Goal: Use online tool/utility: Utilize a website feature to perform a specific function

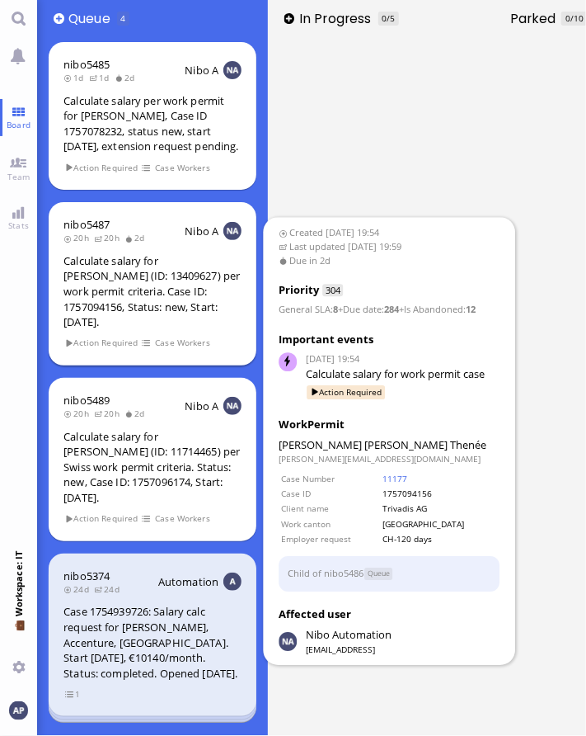
click at [120, 314] on div "Calculate salary for [PERSON_NAME] (ID: 13409627) per work permit criteria. Cas…" at bounding box center [153, 291] width 178 height 77
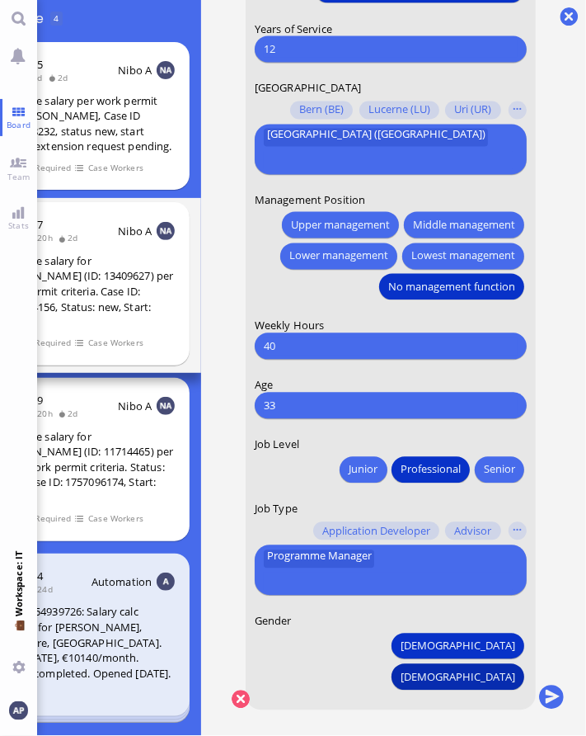
click at [485, 668] on span "[DEMOGRAPHIC_DATA]" at bounding box center [458, 676] width 115 height 17
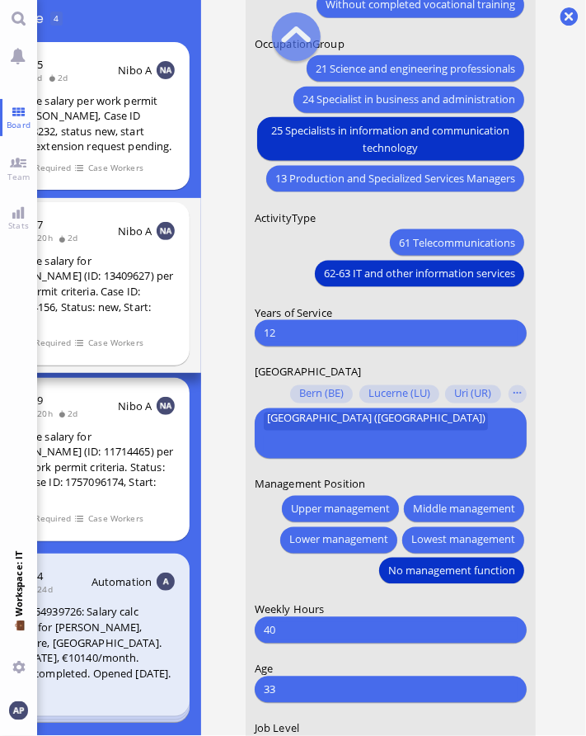
scroll to position [-330, 0]
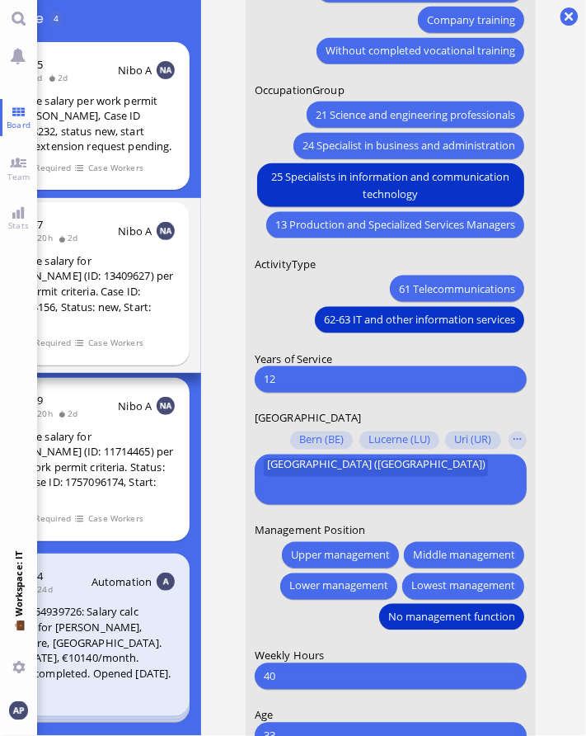
click at [321, 388] on input "12" at bounding box center [391, 378] width 254 height 17
type input "4"
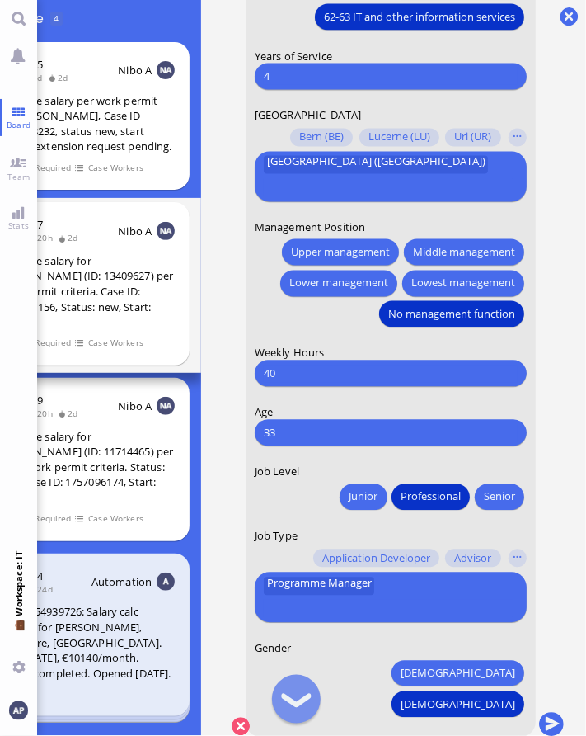
scroll to position [0, 0]
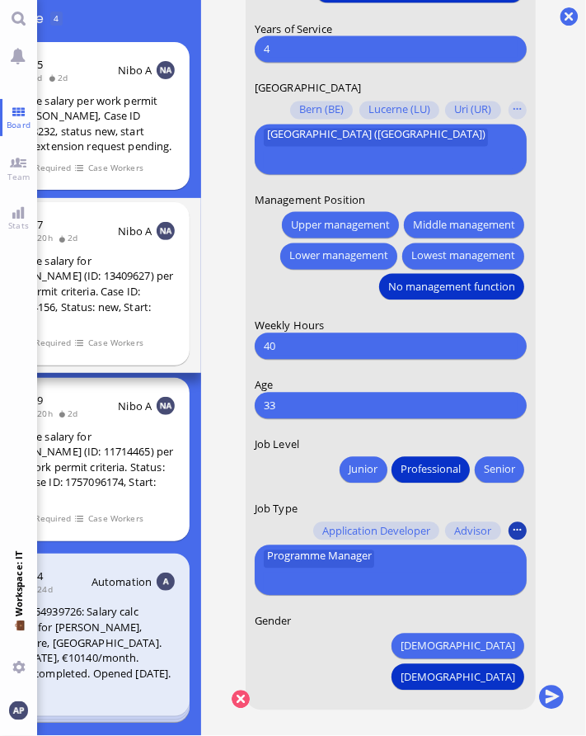
click at [509, 540] on button "button" at bounding box center [518, 531] width 18 height 18
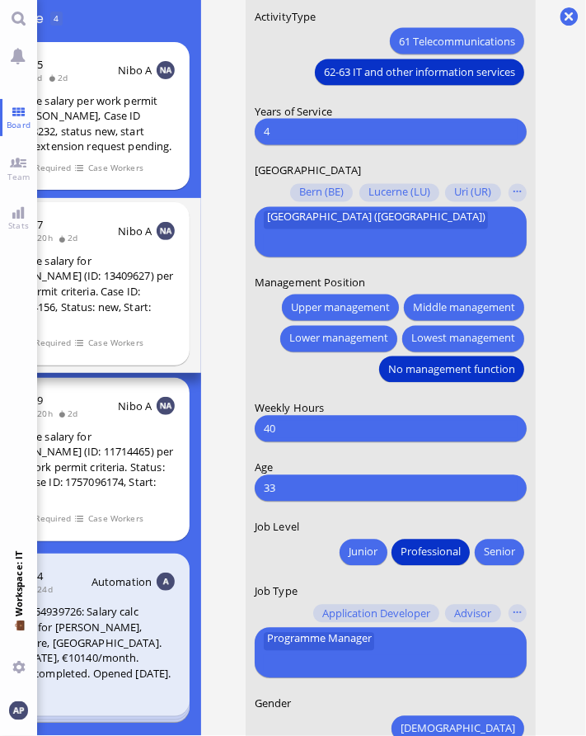
scroll to position [-82, 0]
